Goal: Find specific page/section: Find specific page/section

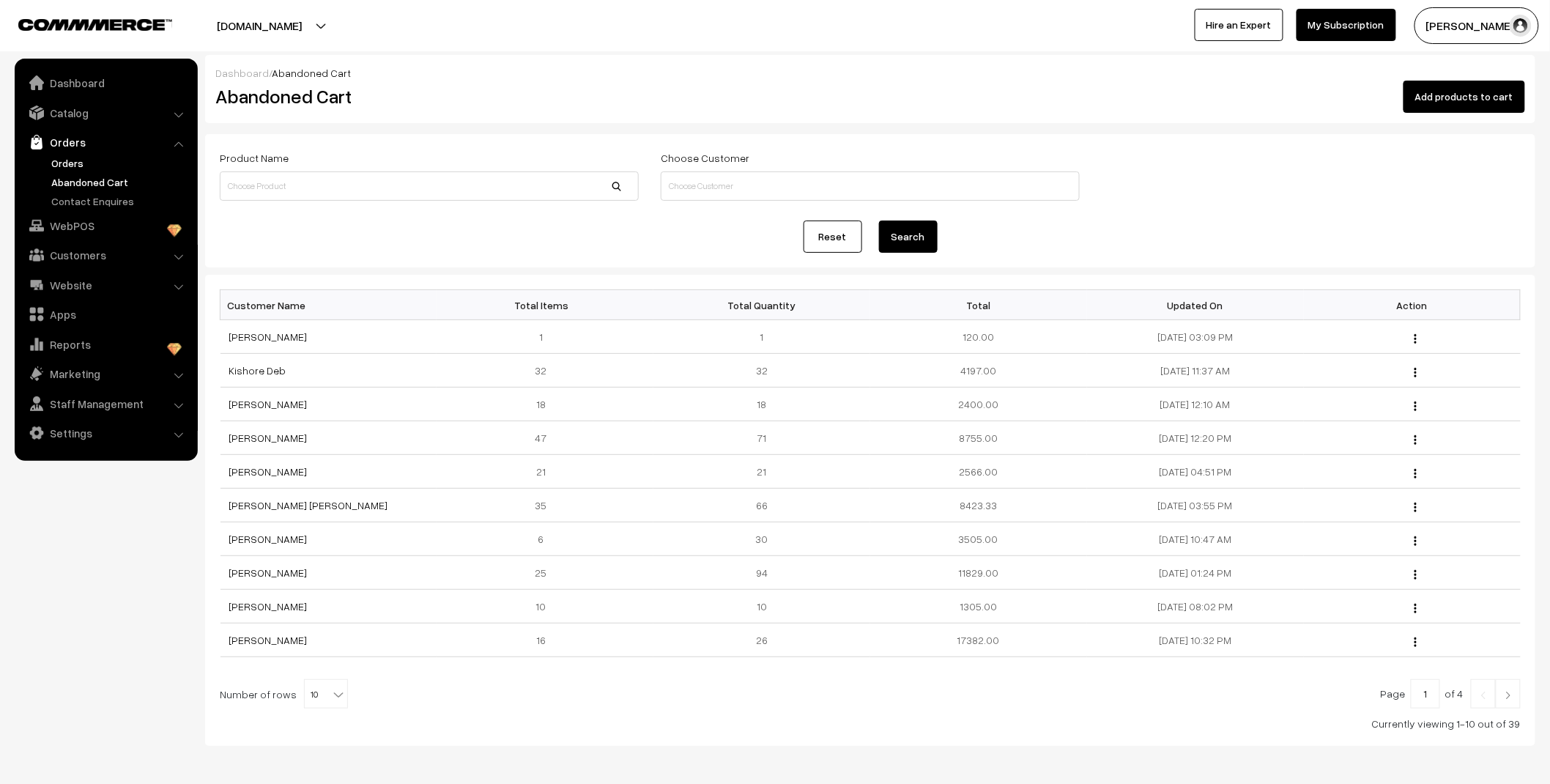
click at [66, 163] on link "Orders" at bounding box center [120, 163] width 145 height 16
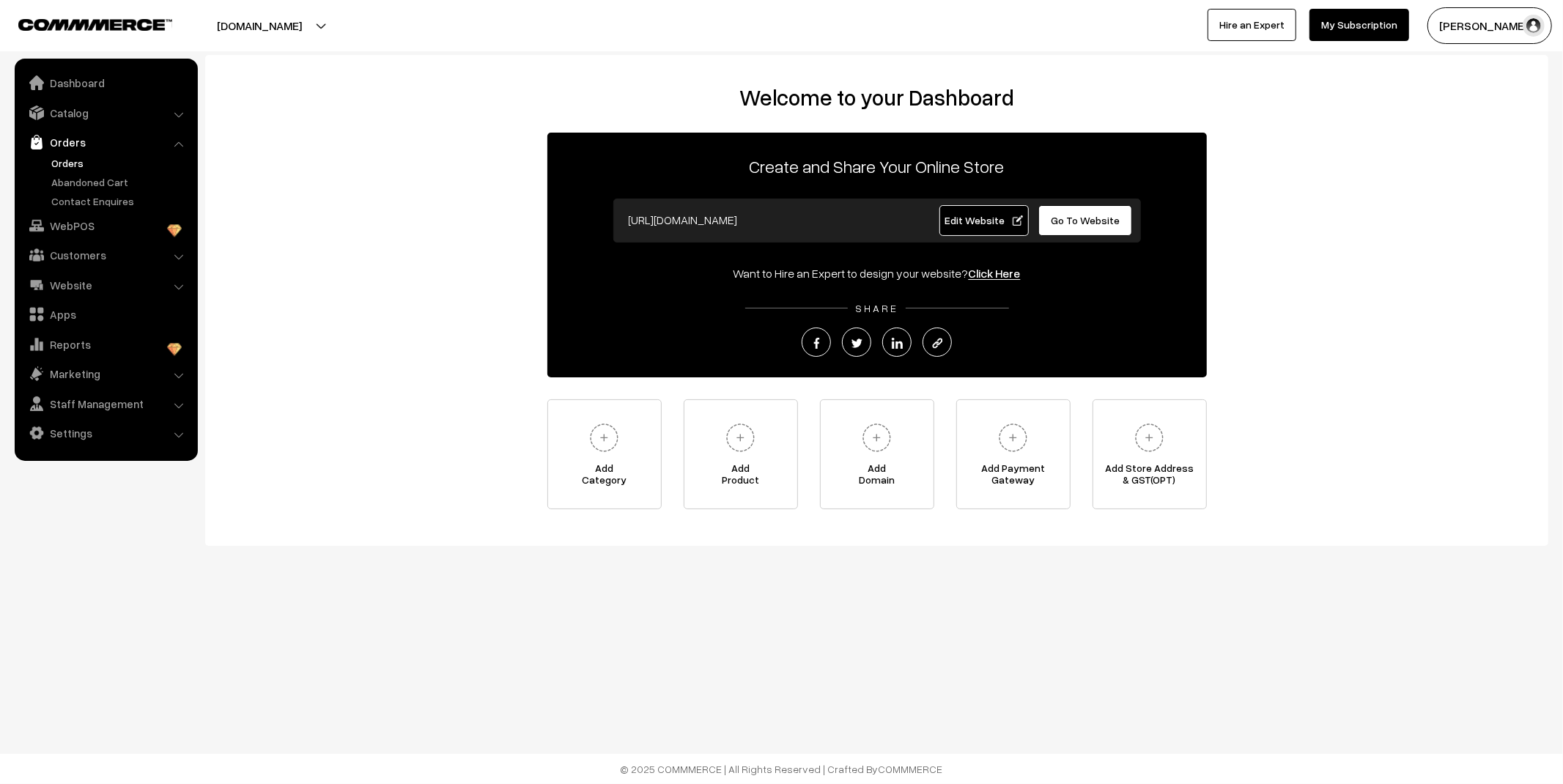
click at [71, 161] on link "Orders" at bounding box center [120, 163] width 145 height 16
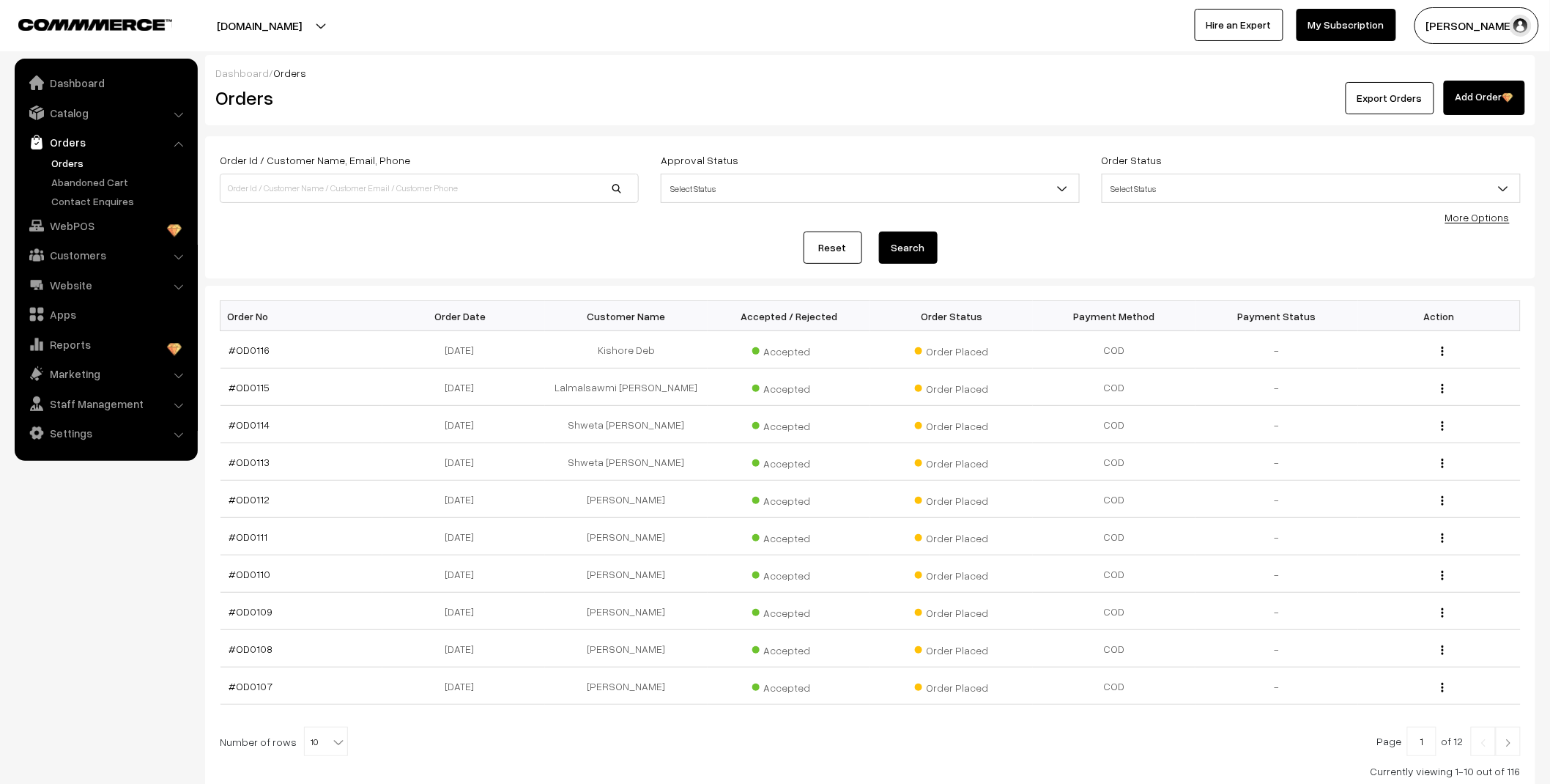
click at [78, 180] on link "Abandoned Cart" at bounding box center [120, 181] width 145 height 16
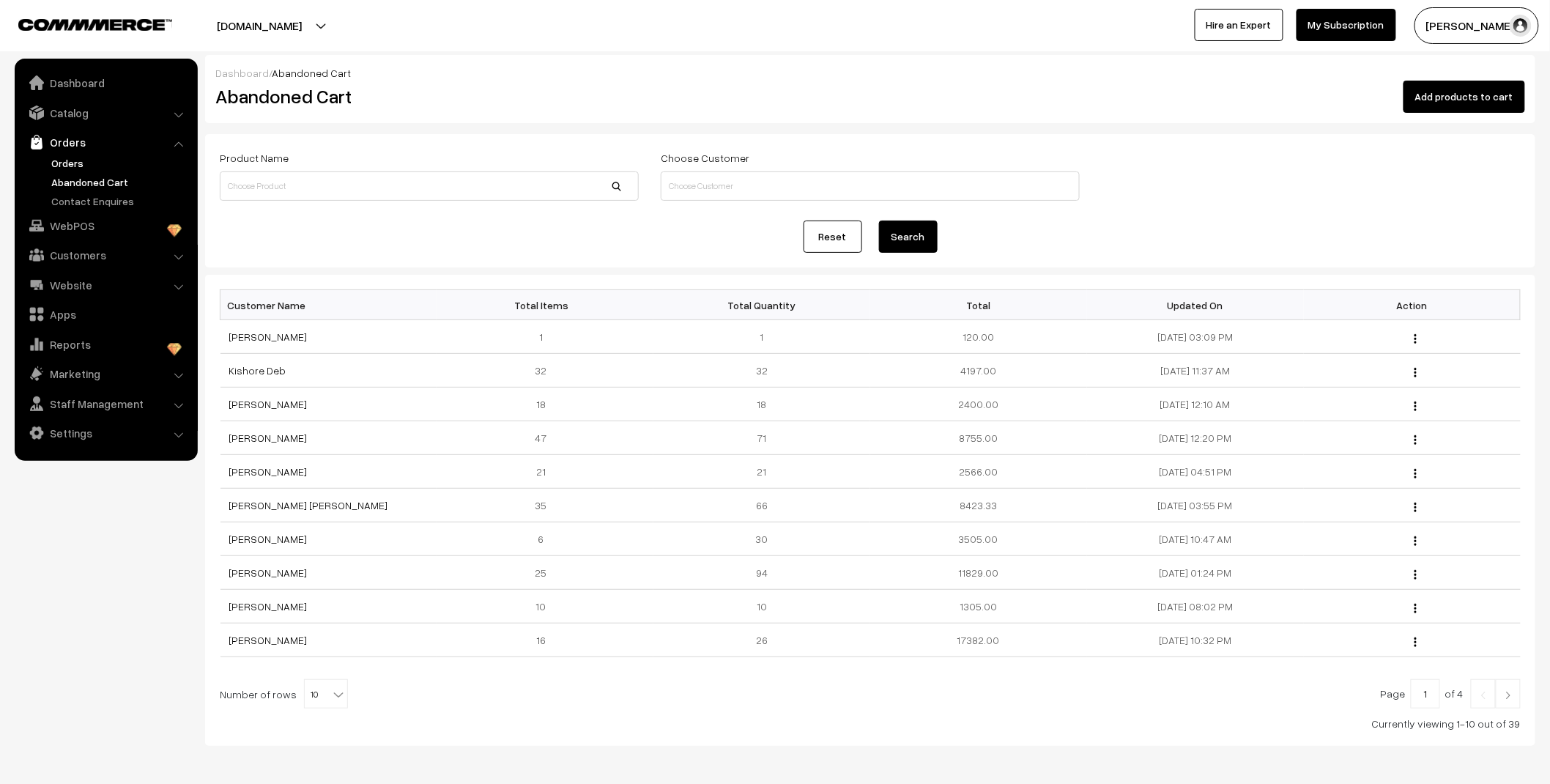
click at [71, 160] on link "Orders" at bounding box center [120, 163] width 145 height 16
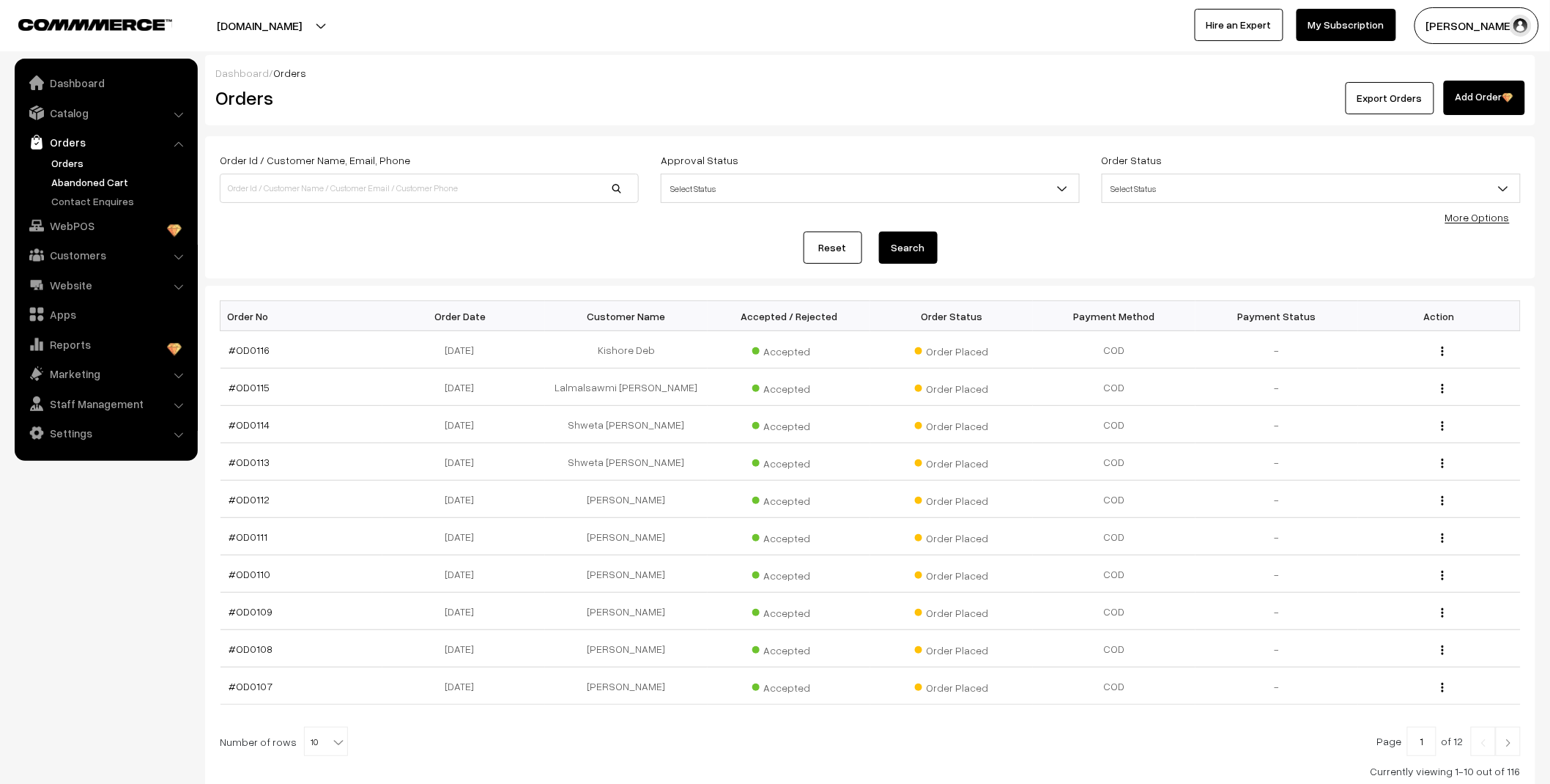
click at [85, 184] on link "Abandoned Cart" at bounding box center [120, 181] width 145 height 16
